Goal: Navigation & Orientation: Find specific page/section

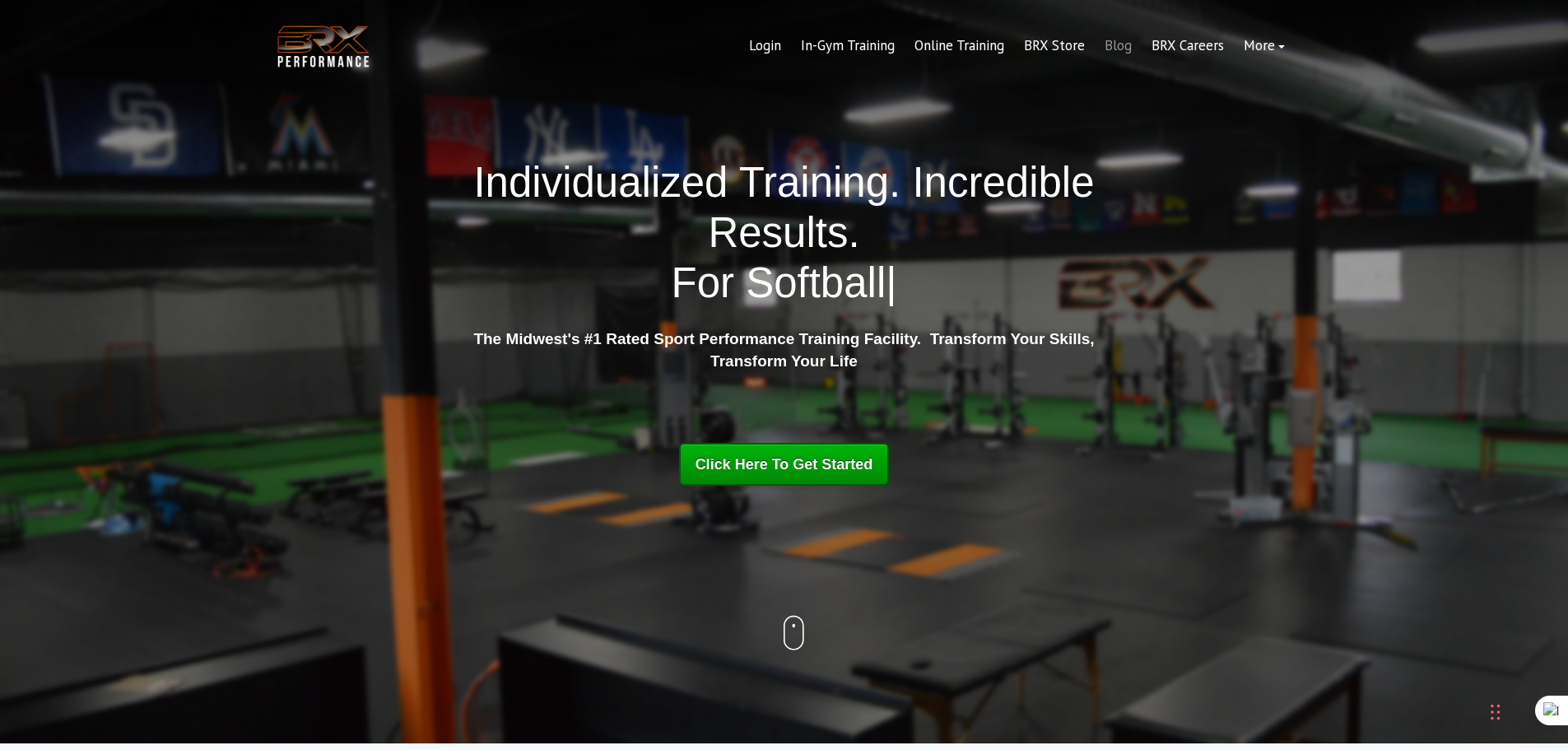
click at [1124, 50] on link "Blog" at bounding box center [1118, 46] width 47 height 39
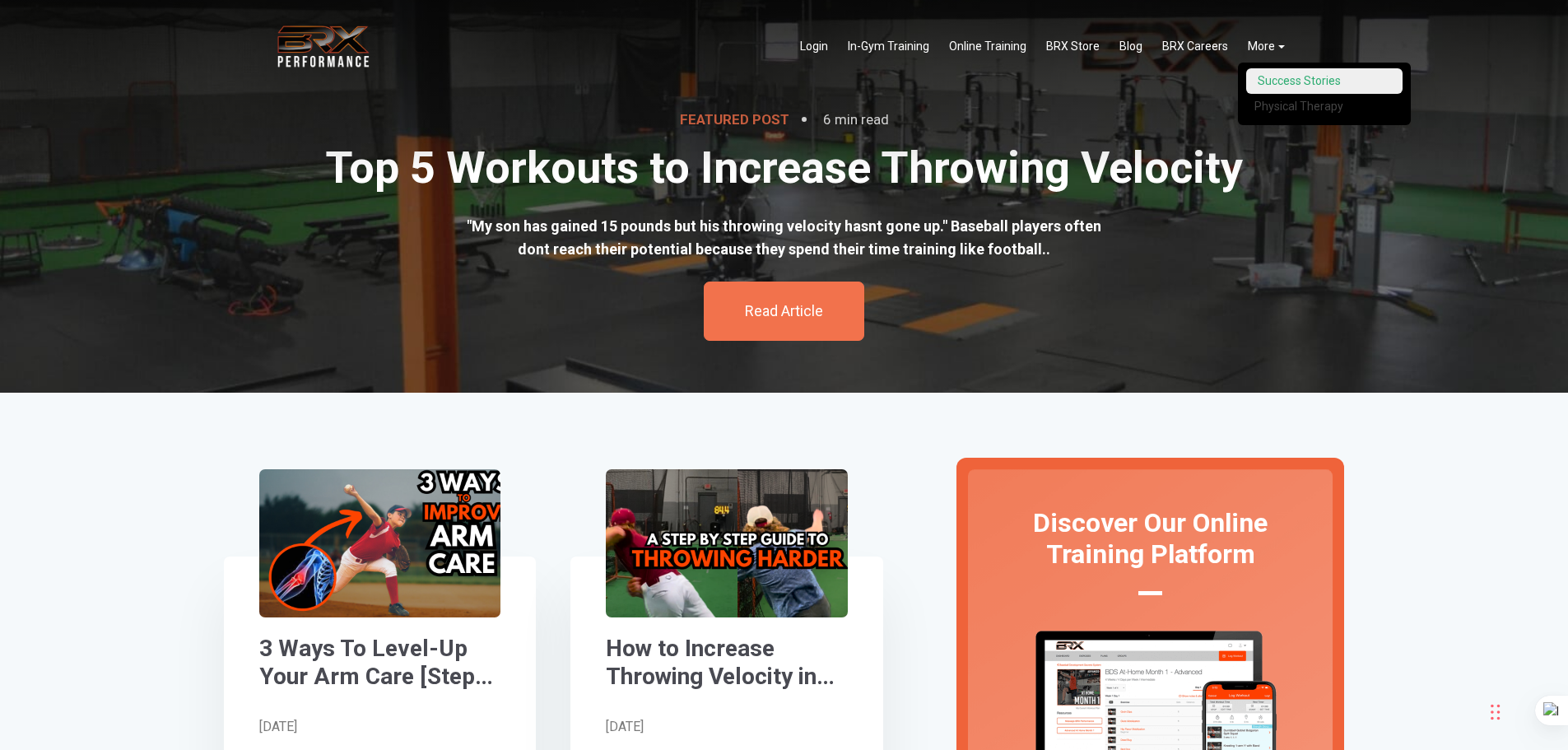
click at [1298, 78] on link "Success Stories" at bounding box center [1325, 81] width 157 height 26
